Goal: Transaction & Acquisition: Book appointment/travel/reservation

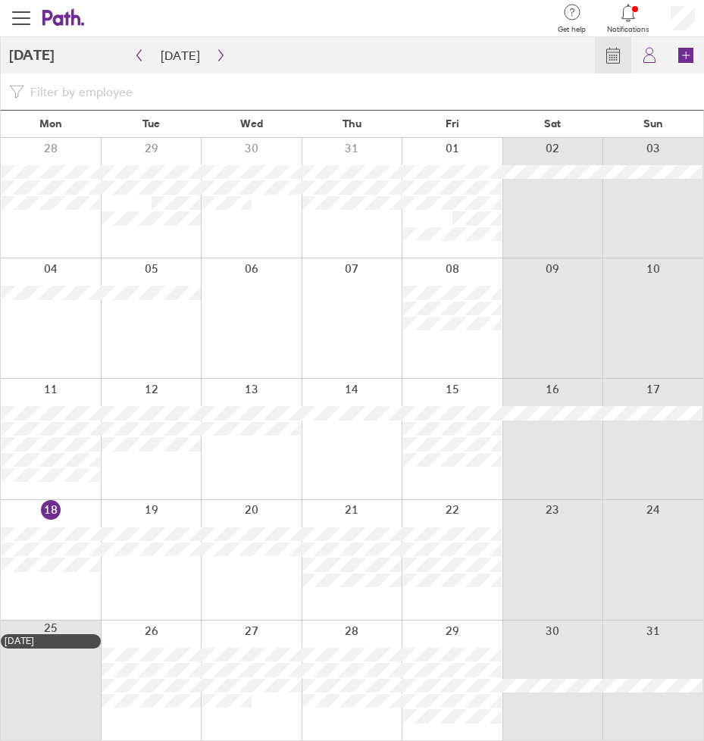
click at [341, 448] on div at bounding box center [352, 439] width 101 height 120
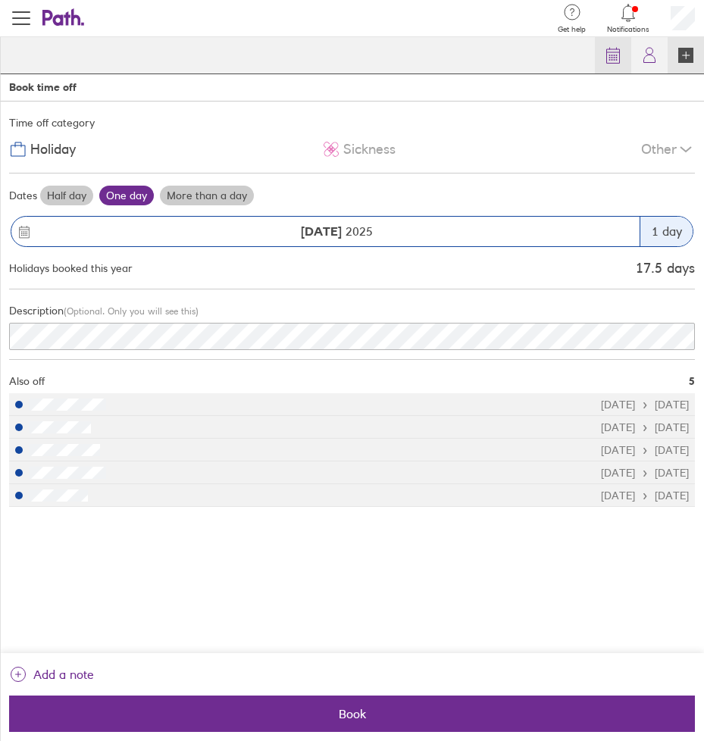
click at [608, 59] on icon at bounding box center [613, 55] width 18 height 18
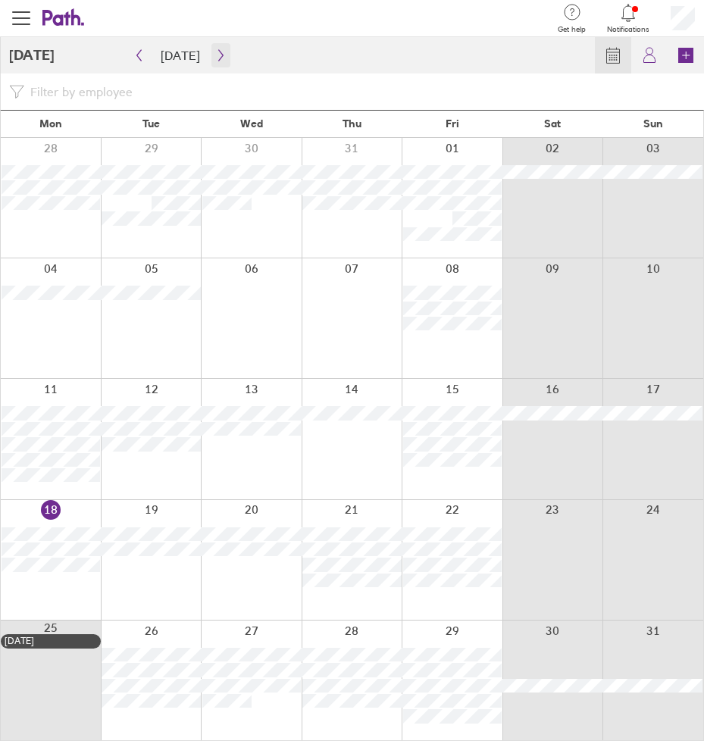
click at [211, 56] on button "button" at bounding box center [220, 55] width 19 height 24
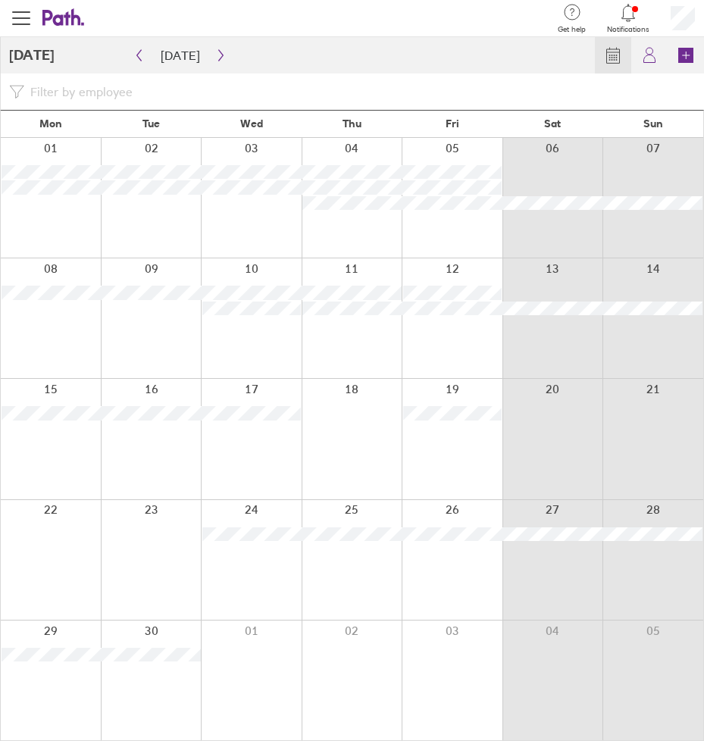
click at [355, 427] on div at bounding box center [352, 439] width 101 height 120
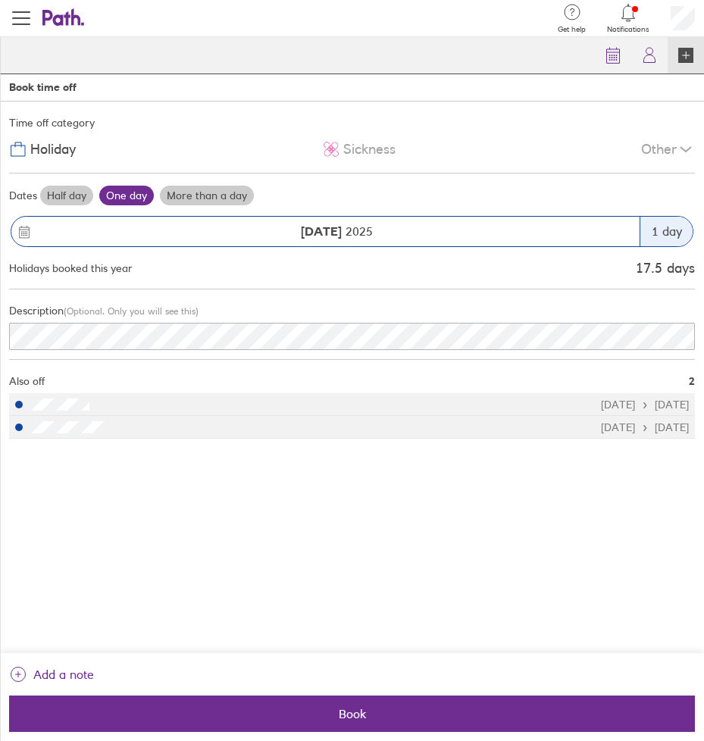
click at [658, 233] on div "1 day" at bounding box center [665, 232] width 53 height 30
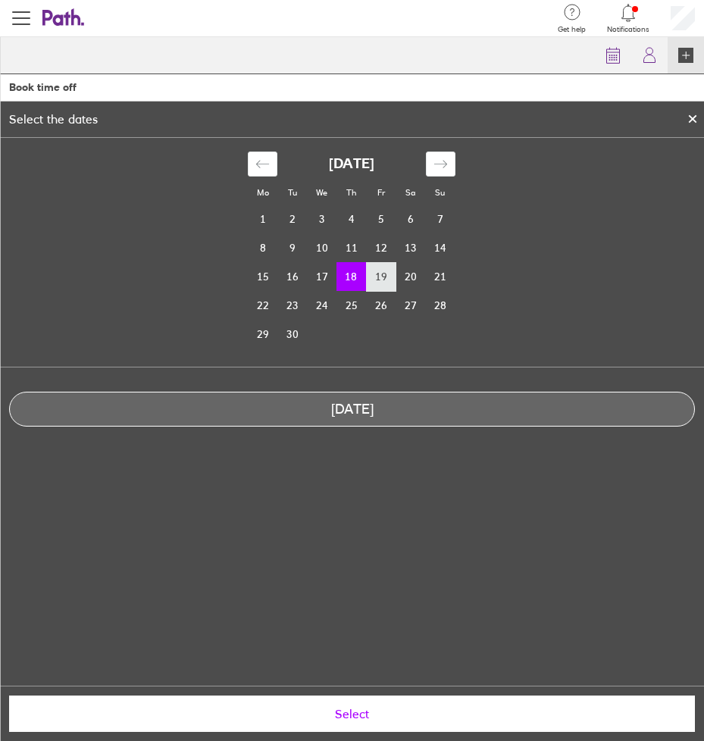
click at [379, 280] on td "19" at bounding box center [381, 276] width 30 height 29
drag, startPoint x: 350, startPoint y: 282, endPoint x: 370, endPoint y: 280, distance: 20.6
click at [370, 280] on tr "15 16 17 18 19 20 21" at bounding box center [351, 276] width 207 height 29
click at [351, 278] on td "18" at bounding box center [351, 276] width 30 height 29
drag, startPoint x: 351, startPoint y: 278, endPoint x: 376, endPoint y: 277, distance: 25.0
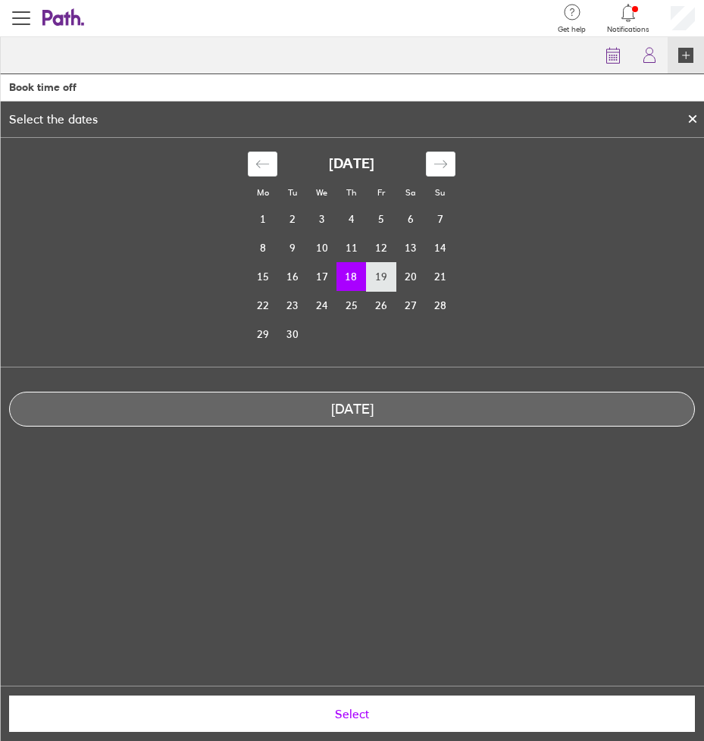
click at [376, 277] on tr "15 16 17 18 19 20 21" at bounding box center [351, 276] width 207 height 29
click at [376, 277] on td "19" at bounding box center [381, 276] width 30 height 29
click at [357, 274] on td "18" at bounding box center [351, 276] width 30 height 29
click at [358, 713] on span "Select" at bounding box center [352, 714] width 664 height 14
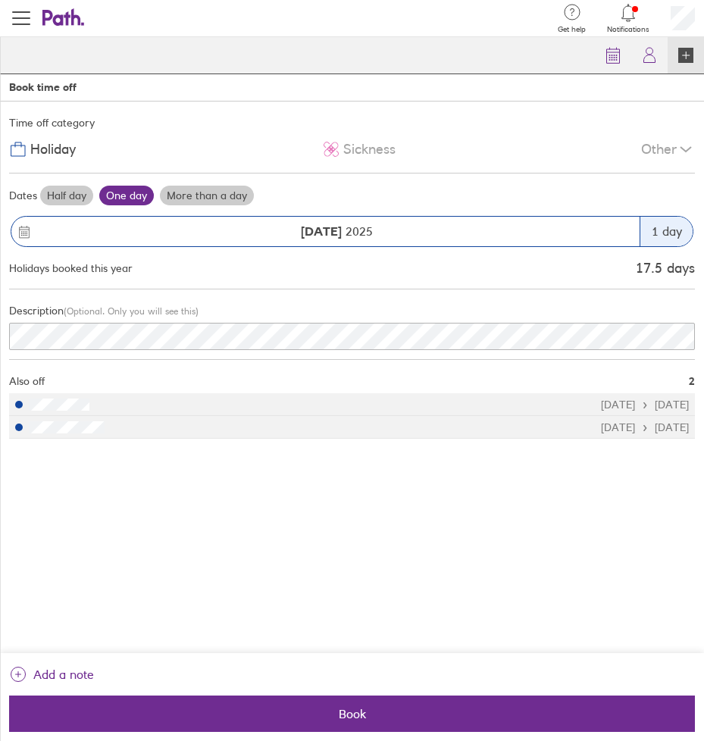
click at [230, 192] on label "More than a day" at bounding box center [207, 196] width 94 height 20
click at [0, 0] on input "More than a day" at bounding box center [0, 0] width 0 height 0
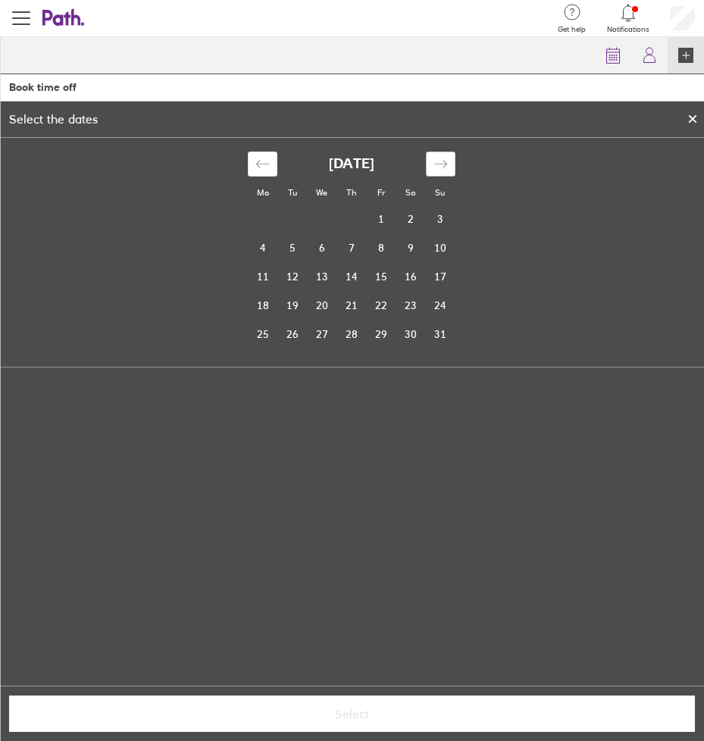
click at [436, 167] on icon "Move forward to switch to the next month." at bounding box center [440, 164] width 14 height 14
click at [350, 277] on td "18" at bounding box center [351, 276] width 30 height 29
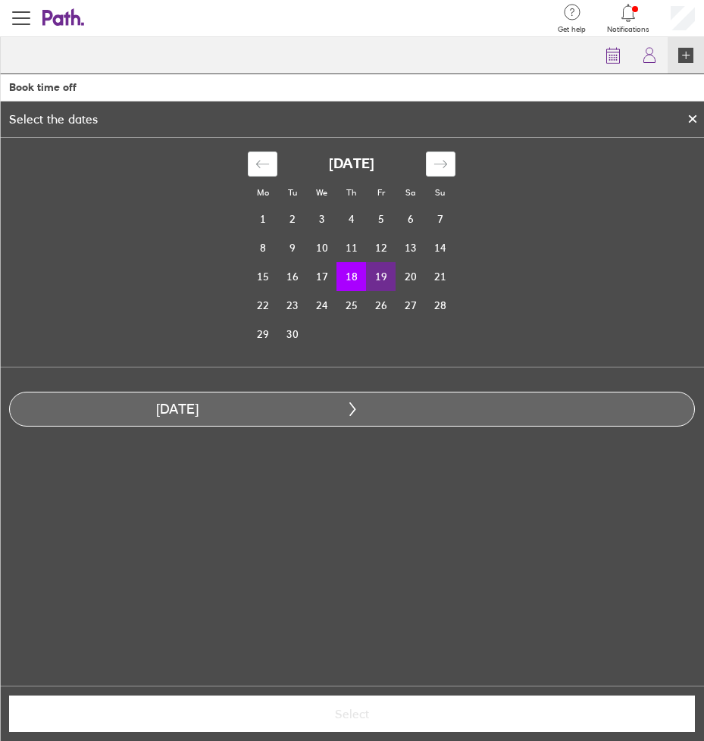
click at [377, 278] on td "19" at bounding box center [381, 276] width 30 height 29
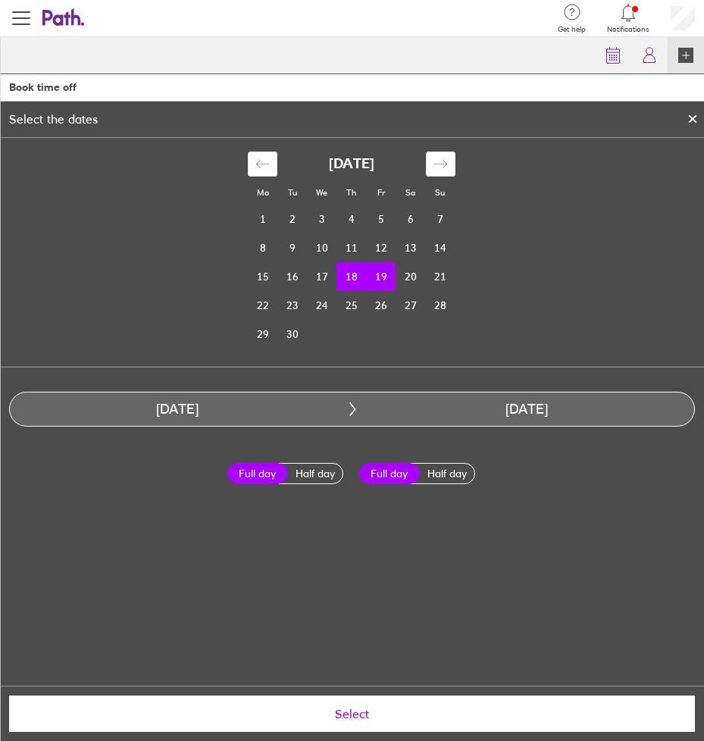
click at [373, 710] on span "Select" at bounding box center [352, 714] width 664 height 14
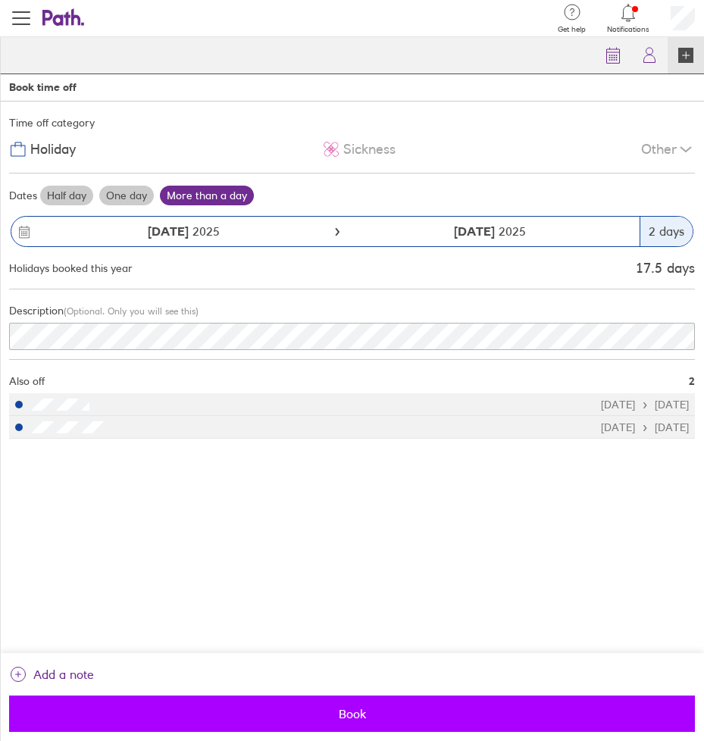
click at [362, 720] on span "Book" at bounding box center [352, 714] width 664 height 14
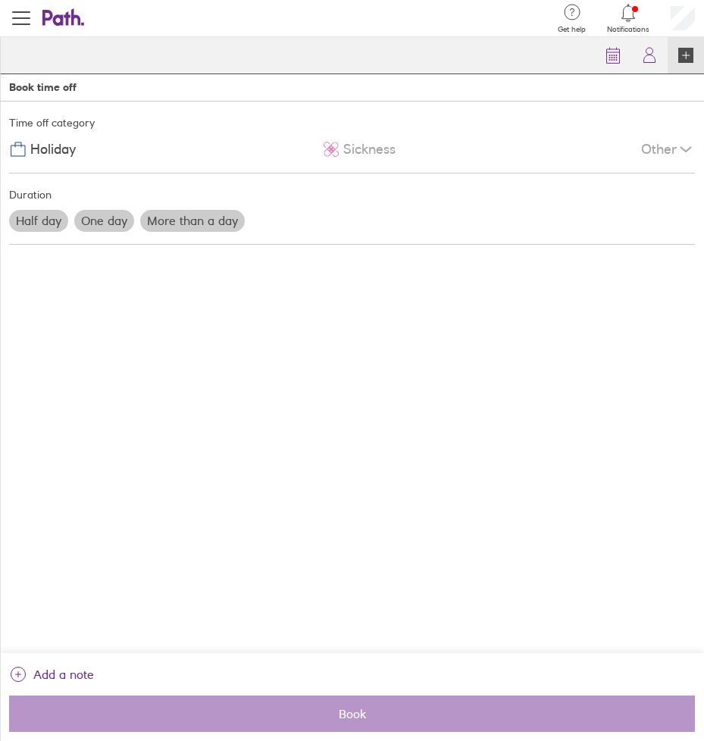
click at [382, 397] on div "Time off category Holiday Sickness Other Duration Half day One day More than a …" at bounding box center [352, 378] width 704 height 552
